Goal: Task Accomplishment & Management: Manage account settings

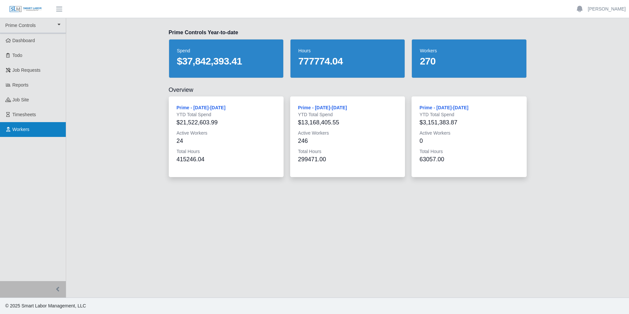
click at [36, 133] on link "Workers" at bounding box center [33, 129] width 66 height 15
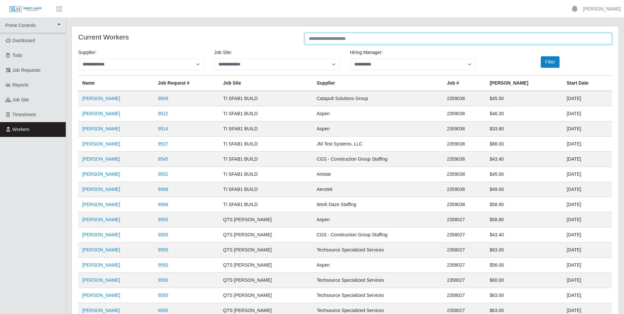
click at [370, 37] on input "text" at bounding box center [458, 39] width 307 height 12
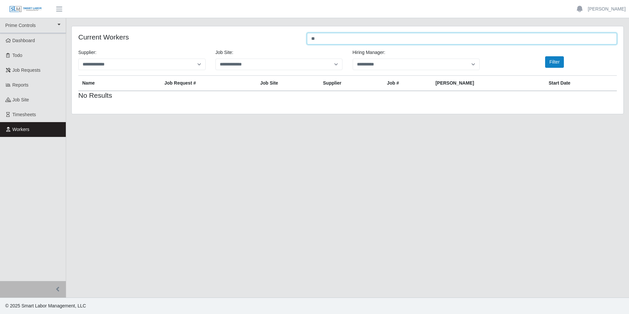
type input "*"
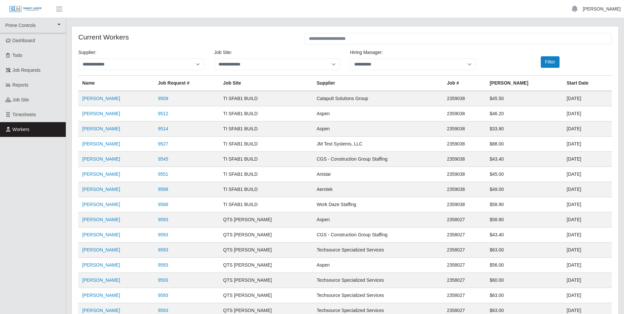
click at [606, 11] on link "[PERSON_NAME]" at bounding box center [602, 9] width 38 height 7
click at [591, 45] on link "Logout" at bounding box center [593, 46] width 59 height 14
